Goal: Task Accomplishment & Management: Manage account settings

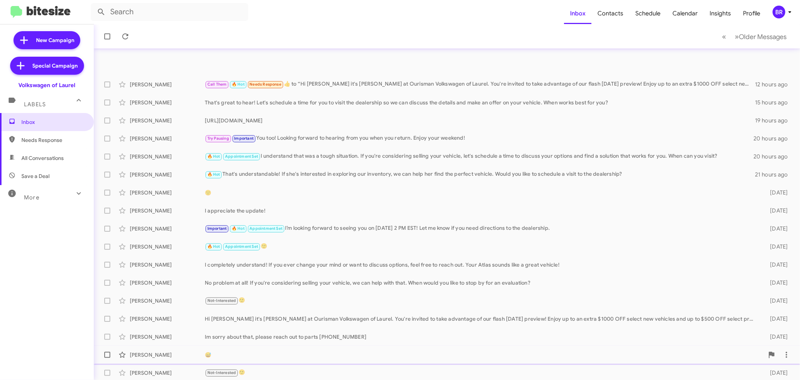
scroll to position [56, 0]
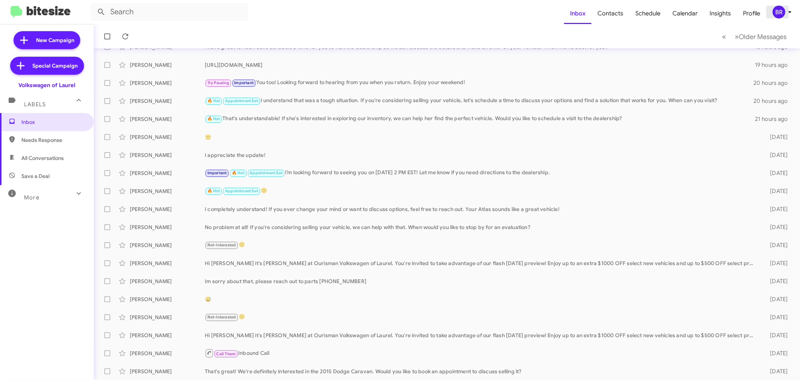
click at [781, 14] on div "BR" at bounding box center [779, 12] width 13 height 13
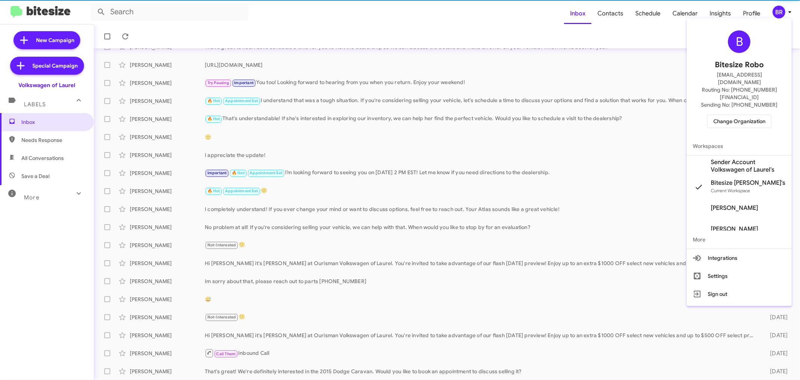
click at [733, 115] on span "Change Organization" at bounding box center [739, 121] width 52 height 13
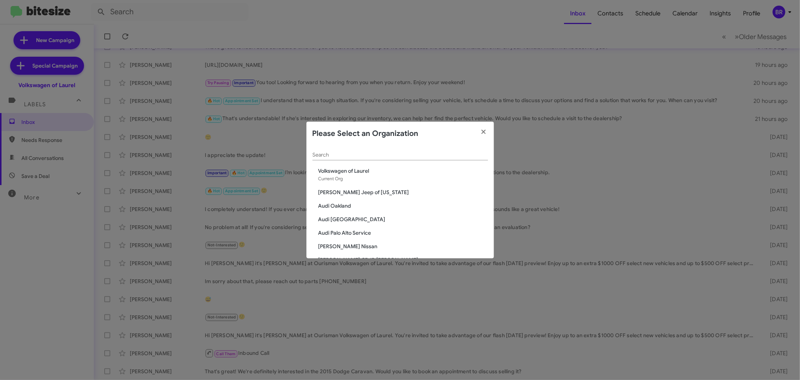
click at [381, 149] on div "Search" at bounding box center [400, 153] width 176 height 15
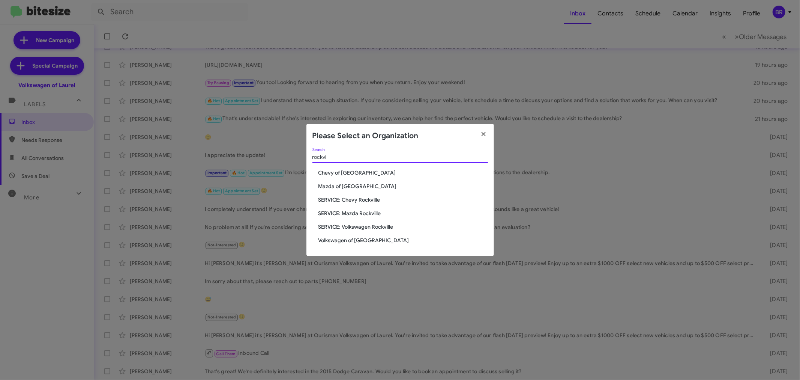
type input "rockvi"
click at [357, 241] on span "Volkswagen of [GEOGRAPHIC_DATA]" at bounding box center [403, 240] width 170 height 8
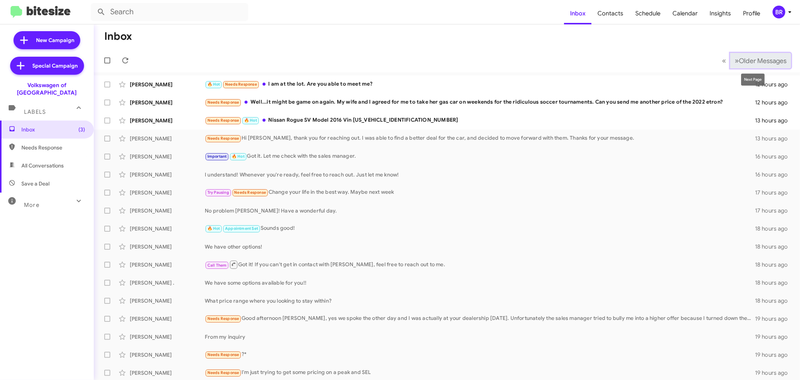
click at [759, 59] on span "Older Messages" at bounding box center [763, 61] width 48 height 8
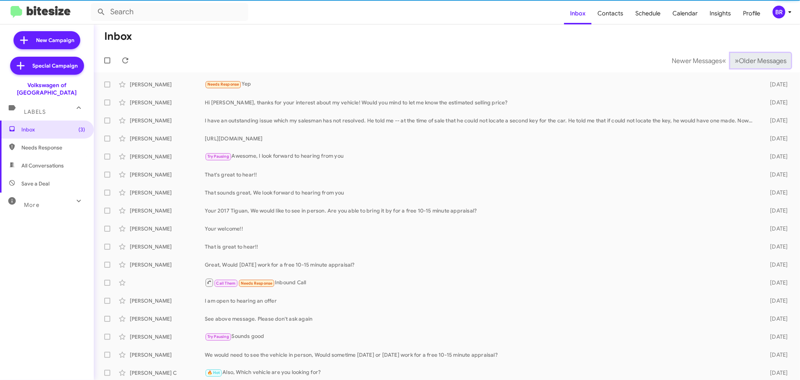
click at [758, 59] on span "Older Messages" at bounding box center [763, 61] width 48 height 8
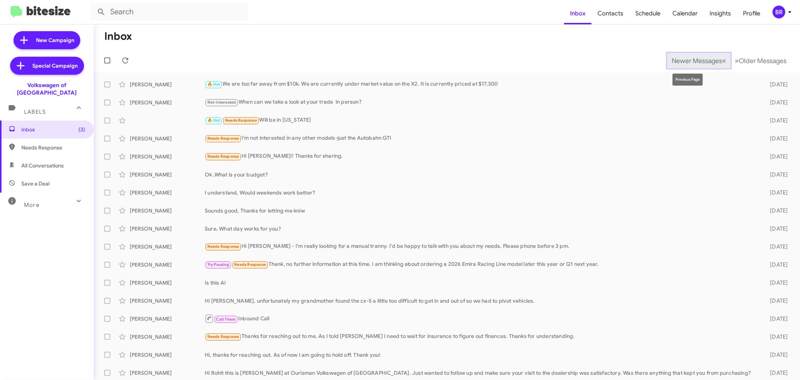
click at [672, 57] on span "Newer Messages" at bounding box center [697, 61] width 50 height 8
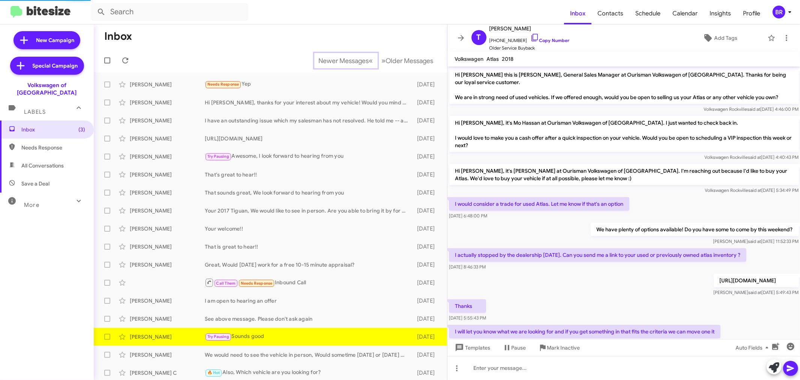
scroll to position [46, 0]
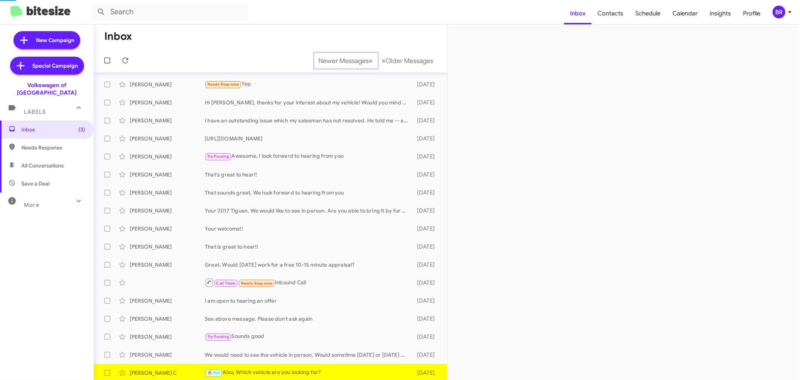
scroll to position [2, 0]
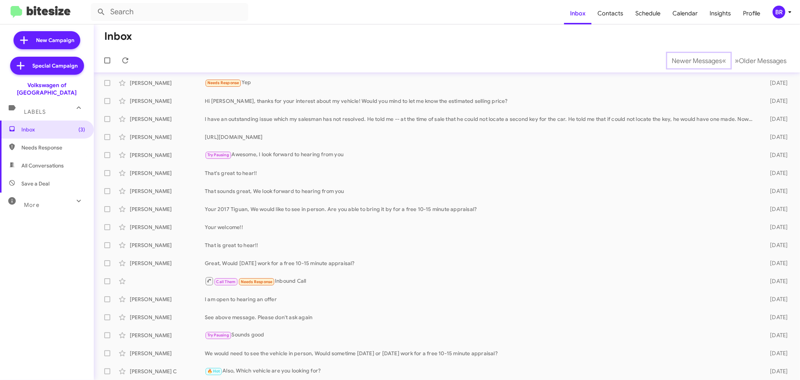
scroll to position [20, 0]
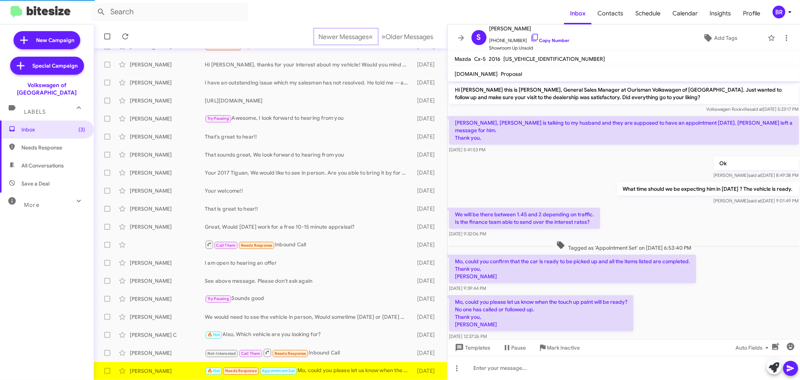
scroll to position [10, 0]
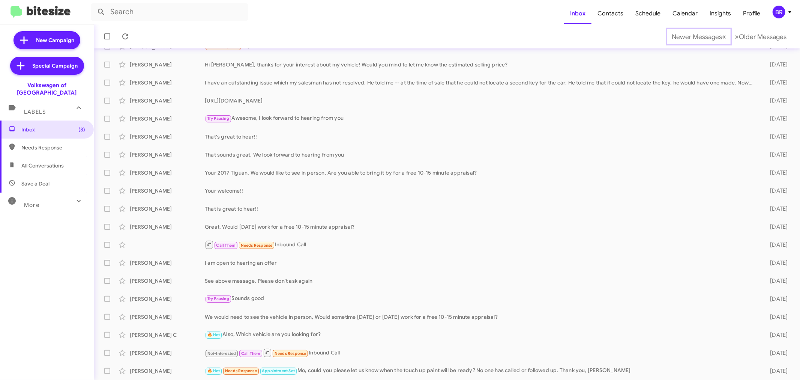
scroll to position [56, 0]
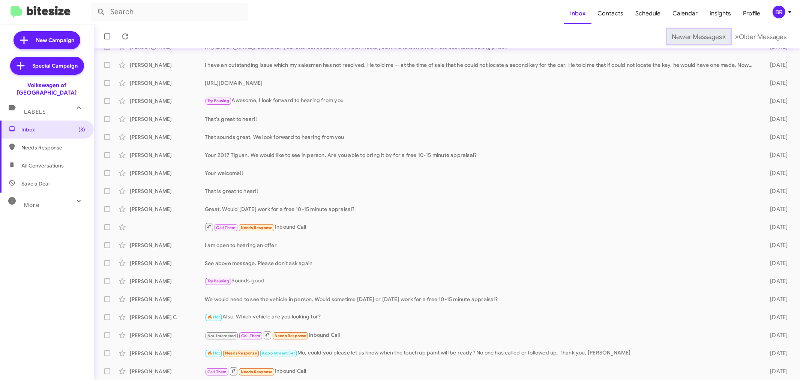
click at [685, 36] on span "Newer Messages" at bounding box center [697, 37] width 50 height 8
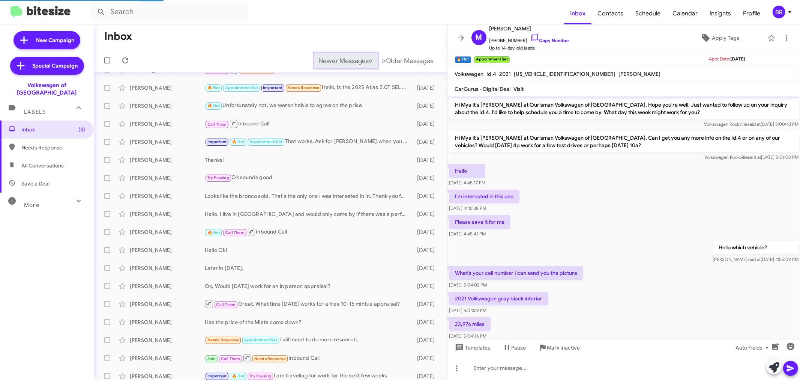
scroll to position [308, 0]
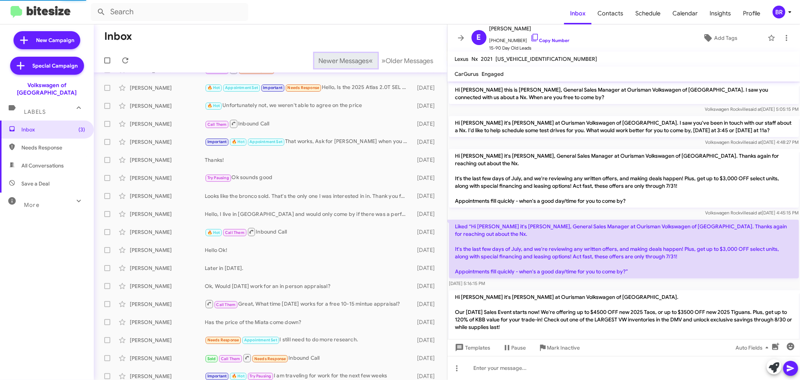
scroll to position [129, 0]
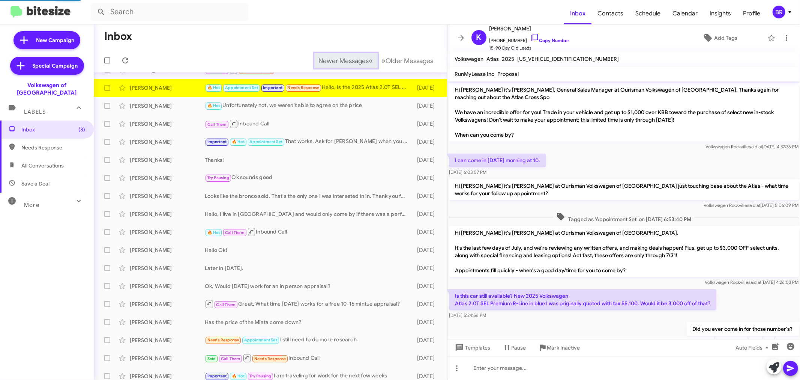
scroll to position [294, 0]
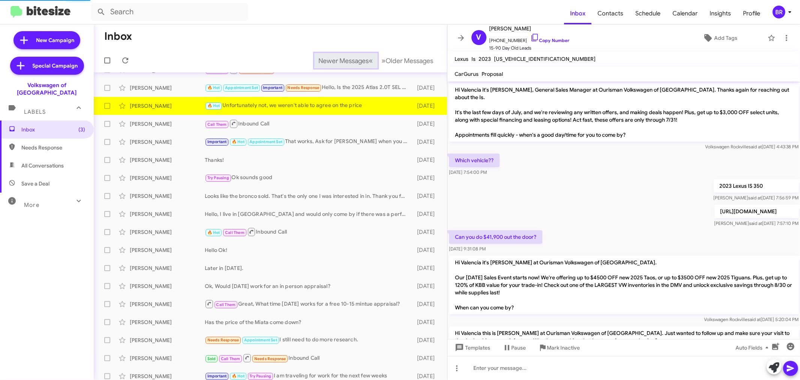
scroll to position [86, 0]
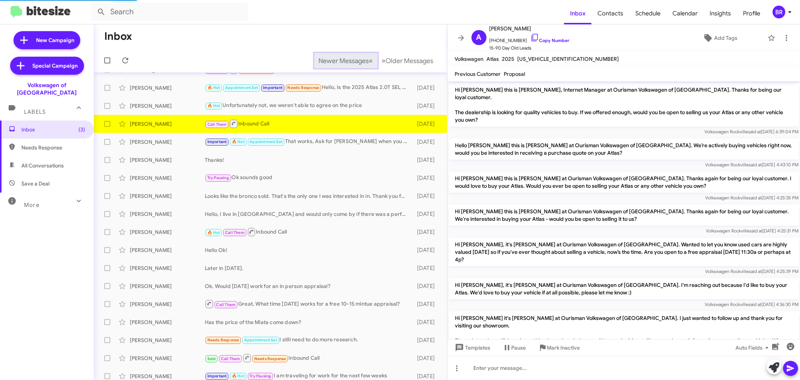
scroll to position [179, 0]
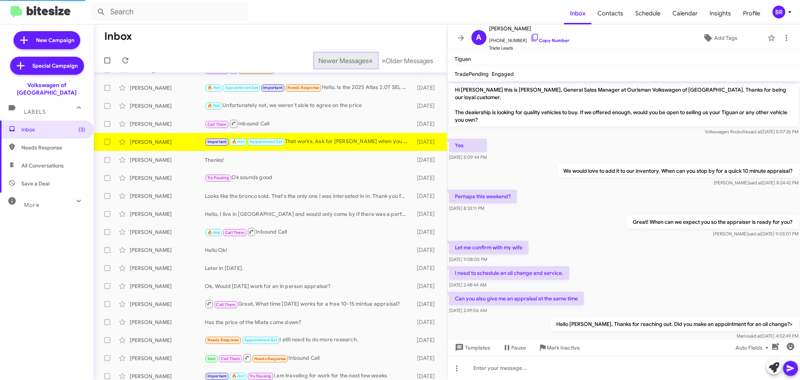
scroll to position [331, 0]
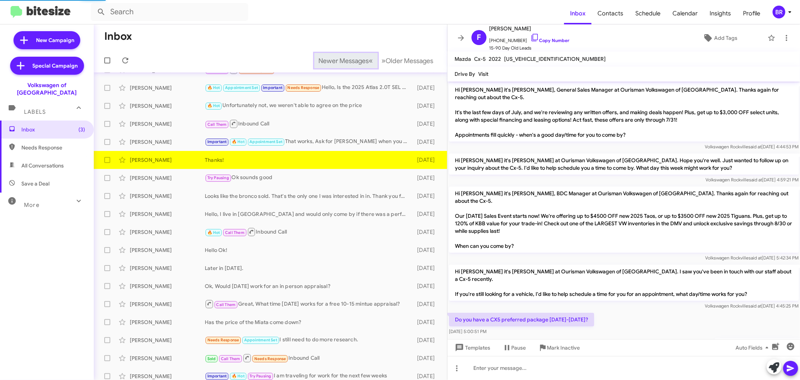
scroll to position [39, 0]
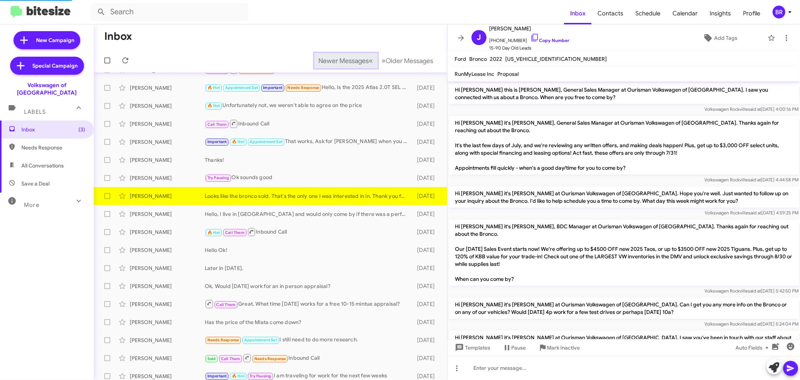
scroll to position [24, 0]
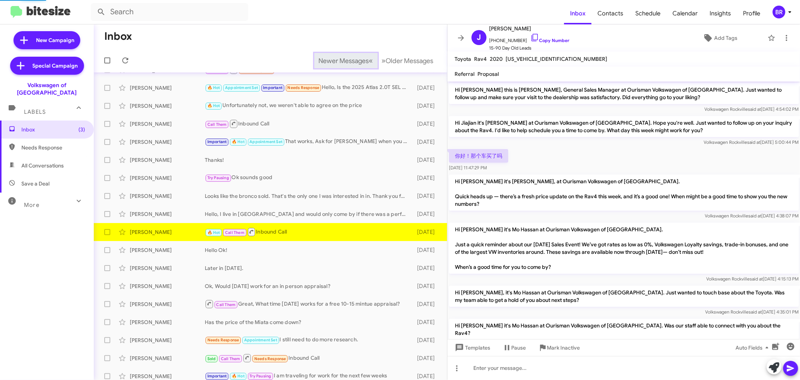
scroll to position [274, 0]
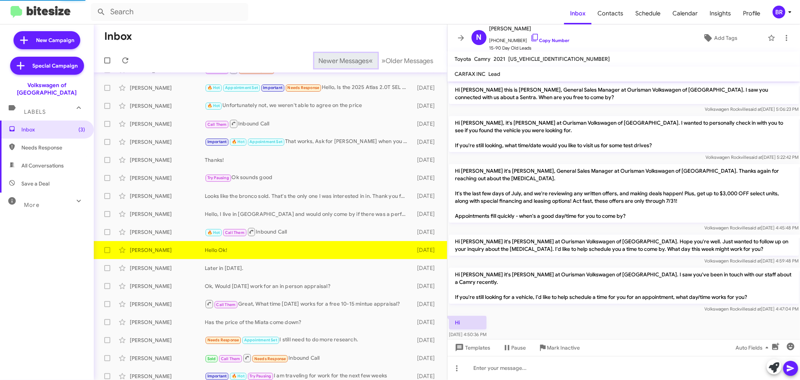
scroll to position [51, 0]
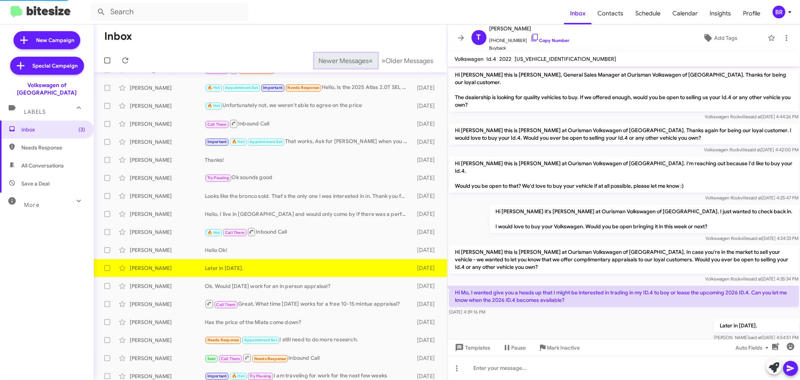
scroll to position [2, 0]
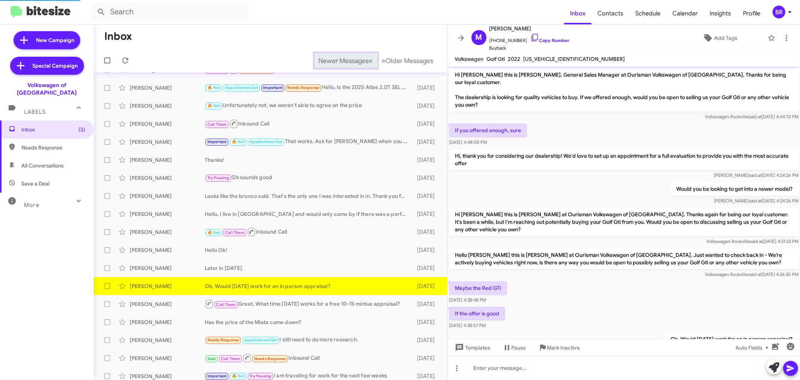
scroll to position [11, 0]
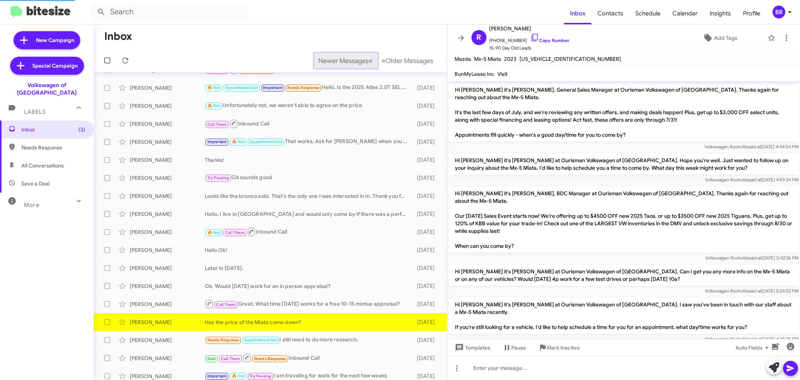
scroll to position [42, 0]
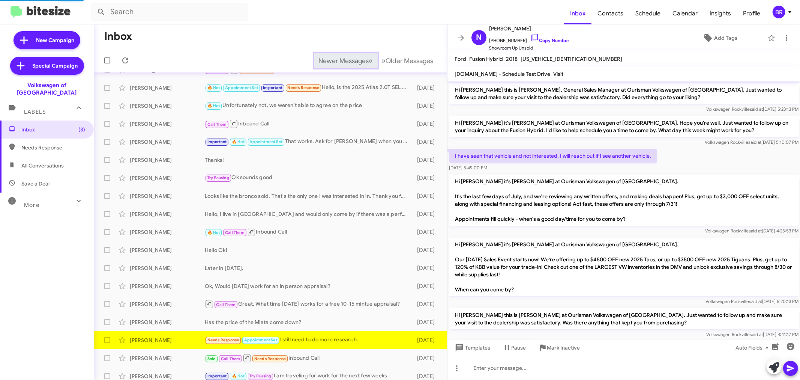
scroll to position [25, 0]
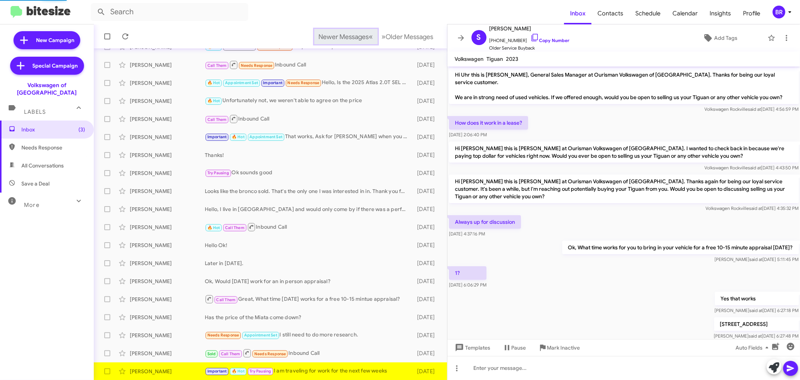
scroll to position [121, 0]
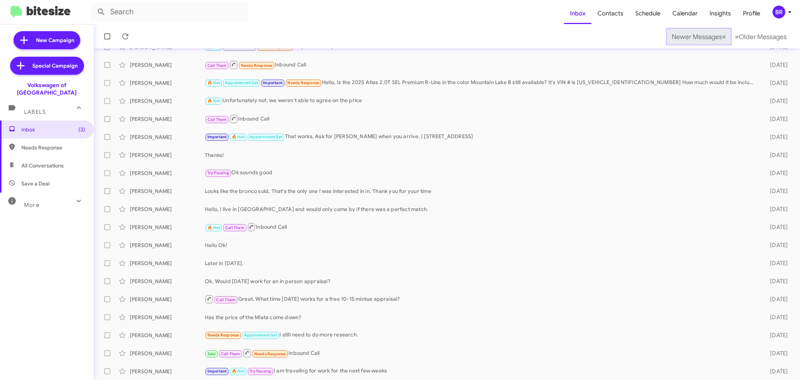
click at [685, 36] on span "Newer Messages" at bounding box center [697, 37] width 50 height 8
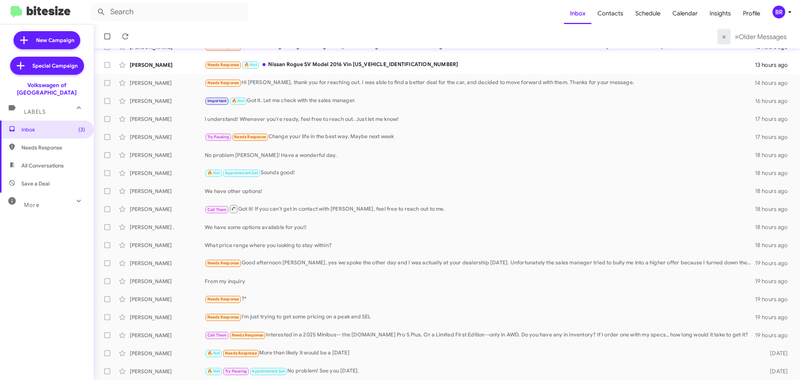
scroll to position [51, 0]
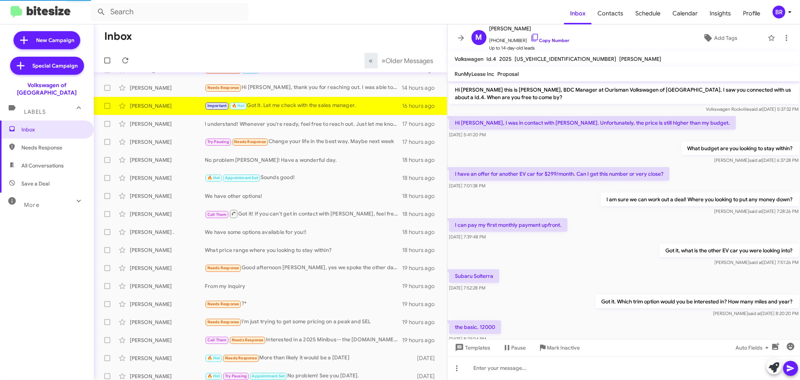
scroll to position [51, 0]
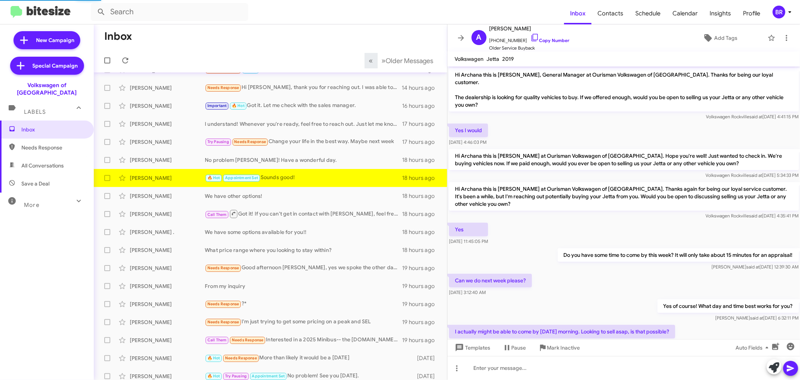
scroll to position [102, 0]
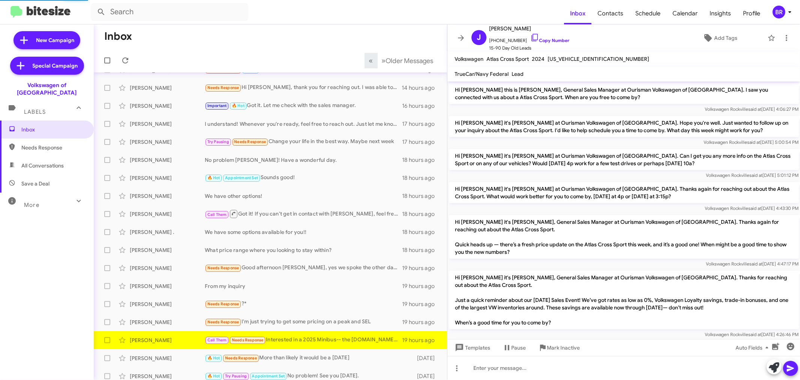
scroll to position [296, 0]
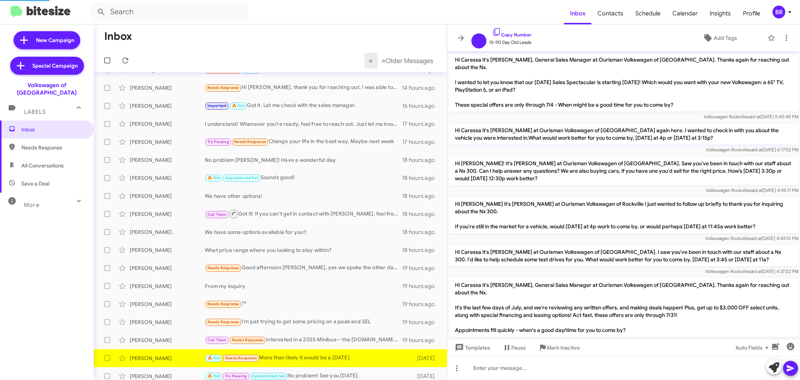
scroll to position [440, 0]
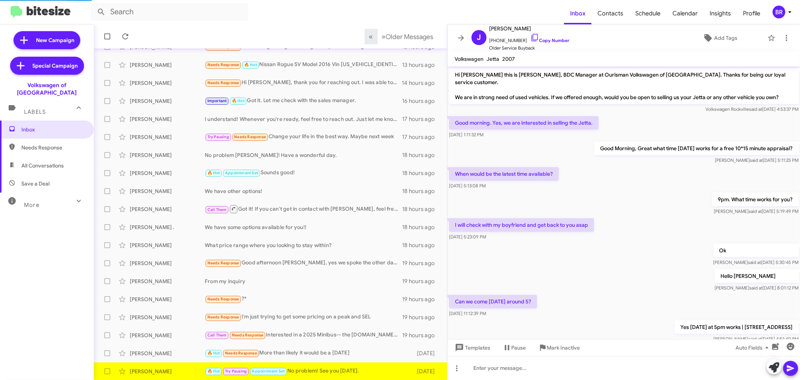
scroll to position [141, 0]
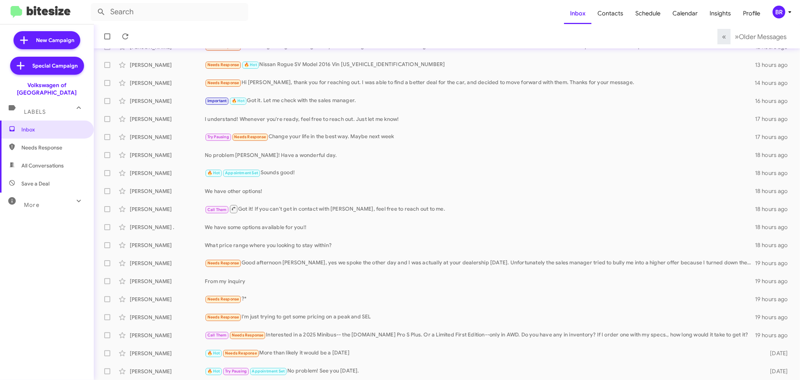
click at [785, 17] on span "BR" at bounding box center [783, 12] width 23 height 13
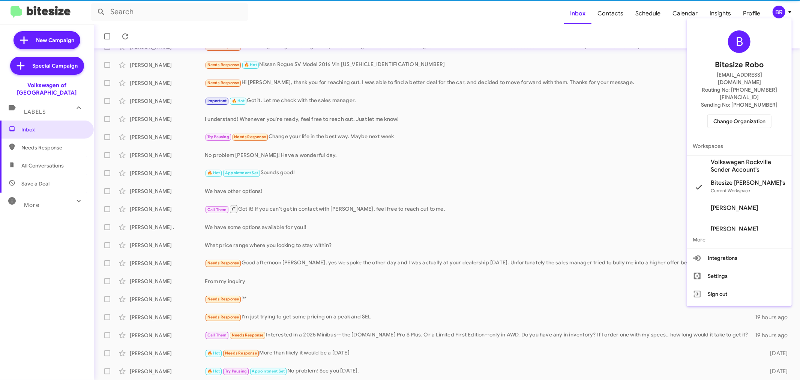
click at [736, 115] on span "Change Organization" at bounding box center [739, 121] width 52 height 13
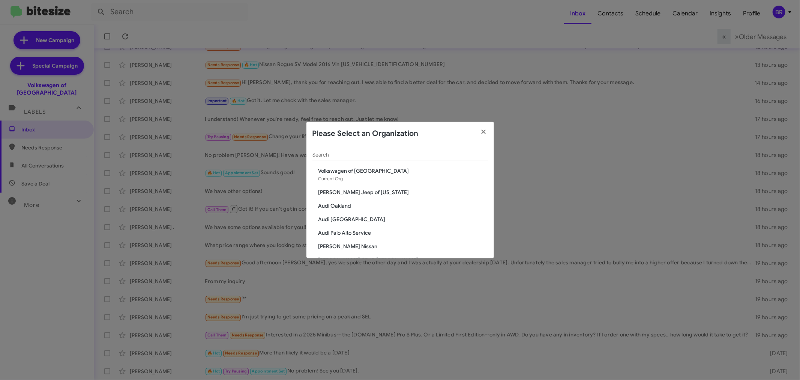
click at [420, 153] on input "Search" at bounding box center [400, 155] width 176 height 6
click at [369, 229] on span "Volvo Cars Marin" at bounding box center [403, 230] width 170 height 8
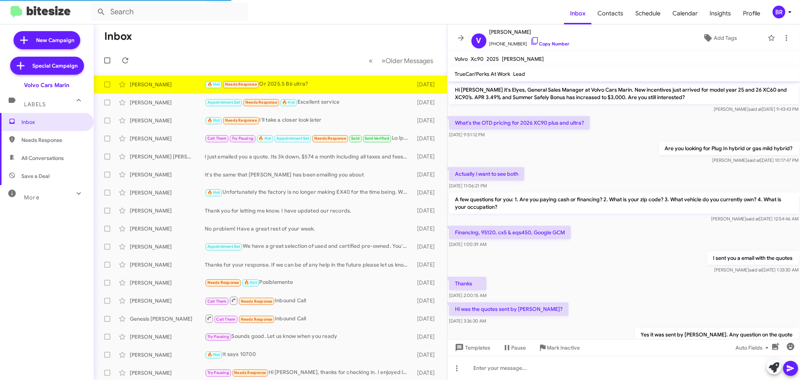
scroll to position [86, 0]
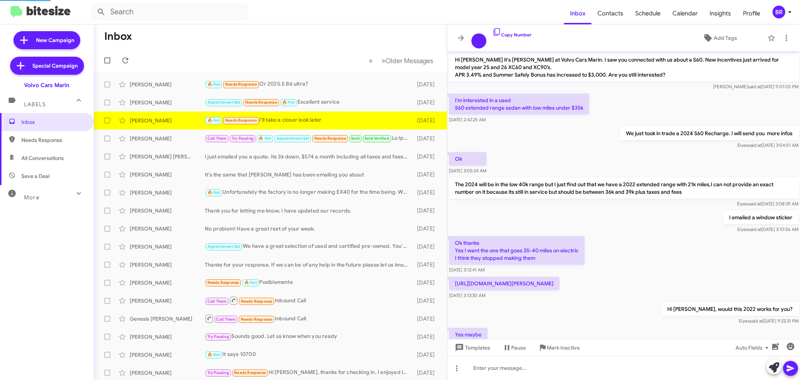
scroll to position [93, 0]
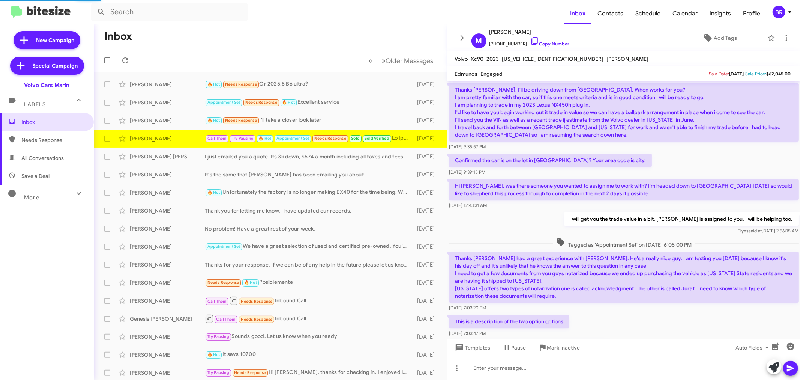
scroll to position [541, 0]
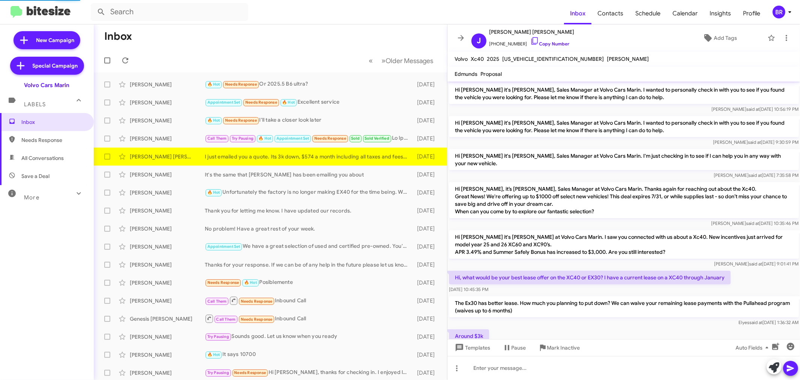
scroll to position [56, 0]
